Goal: Task Accomplishment & Management: Use online tool/utility

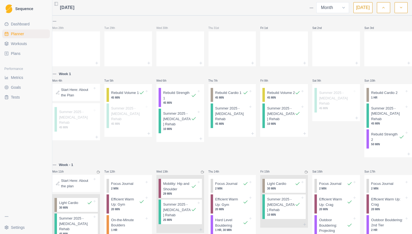
select select "month"
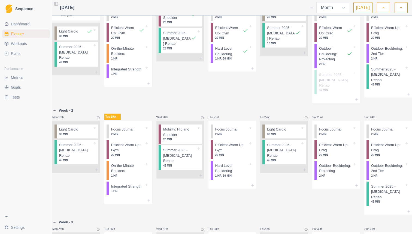
scroll to position [185, 0]
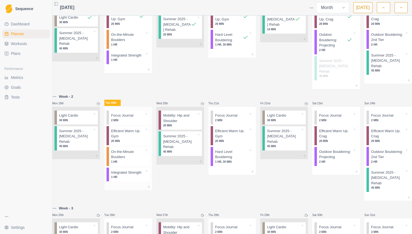
click at [134, 118] on p "2 MIN" at bounding box center [127, 120] width 33 height 4
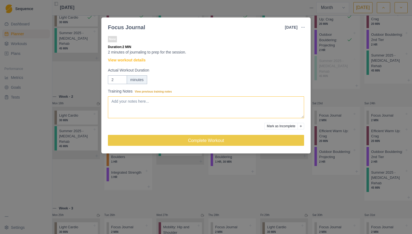
click at [158, 104] on textarea "Training Notes View previous training notes" at bounding box center [206, 107] width 196 height 22
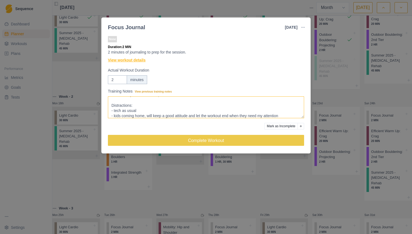
scroll to position [33, 0]
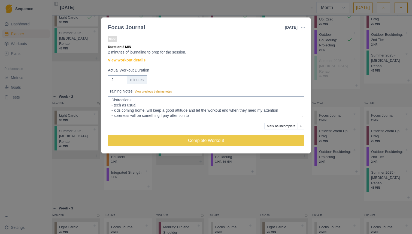
click at [115, 61] on link "View workout details" at bounding box center [127, 60] width 38 height 6
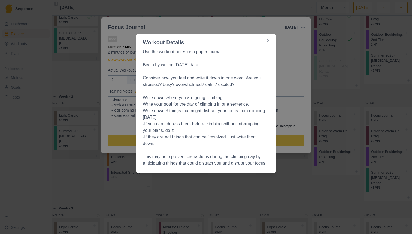
click at [286, 73] on div "Workout Details Use the workout notes or a paper journal. Begin by writing [DAT…" at bounding box center [206, 117] width 412 height 234
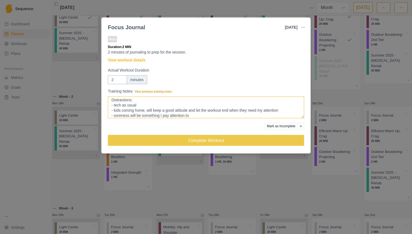
click at [206, 116] on textarea "Feeling: Back is sore from starting some strength work for my hamstrings. [MEDI…" at bounding box center [206, 107] width 196 height 22
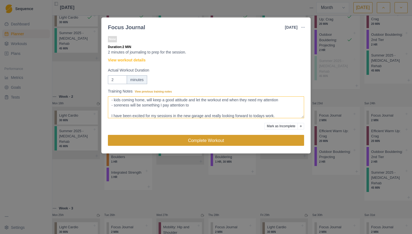
type textarea "Feeling: Back is sore from starting some strength work for my hamstrings. [MEDI…"
click at [191, 140] on button "Complete Workout" at bounding box center [206, 140] width 196 height 11
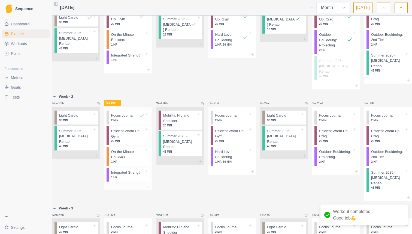
click at [140, 130] on p "Efficient Warm Up: Gym" at bounding box center [127, 133] width 33 height 11
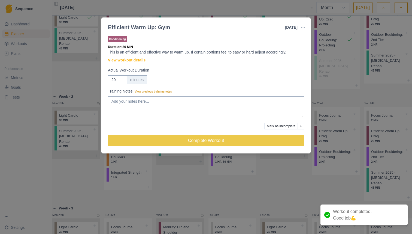
click at [140, 59] on link "View workout details" at bounding box center [127, 60] width 38 height 6
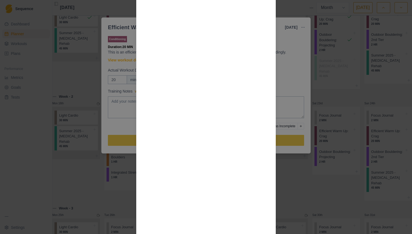
scroll to position [158, 0]
click at [113, 43] on div "Workout Details Step 1 : Large Rung hang, 10 sec on 10 sec off x4 (no need to u…" at bounding box center [206, 117] width 412 height 234
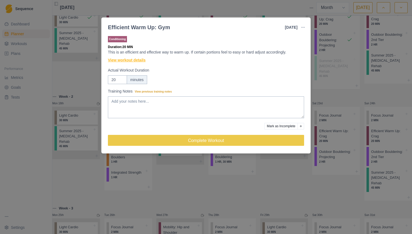
click at [121, 63] on link "View workout details" at bounding box center [127, 60] width 38 height 6
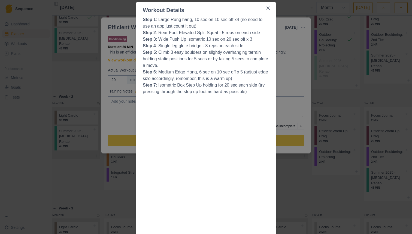
scroll to position [32, 0]
click at [270, 4] on button "Close" at bounding box center [268, 8] width 9 height 9
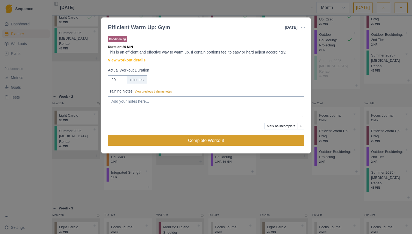
click at [168, 136] on button "Complete Workout" at bounding box center [206, 140] width 196 height 11
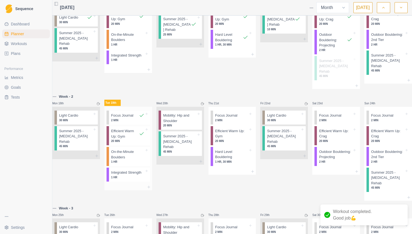
click at [134, 152] on p "On-the-Minute Boulders" at bounding box center [127, 154] width 33 height 11
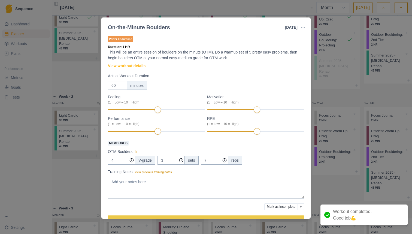
scroll to position [15, 0]
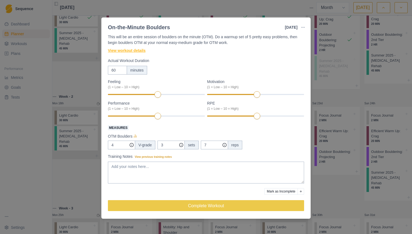
click at [137, 52] on link "View workout details" at bounding box center [127, 51] width 38 height 6
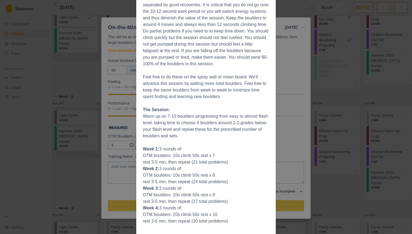
scroll to position [58, 0]
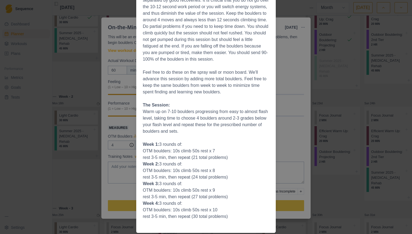
click at [297, 70] on div "Workout Details Boulders on the minute: These are short lived medium efforts se…" at bounding box center [206, 117] width 412 height 234
